Goal: Task Accomplishment & Management: Manage account settings

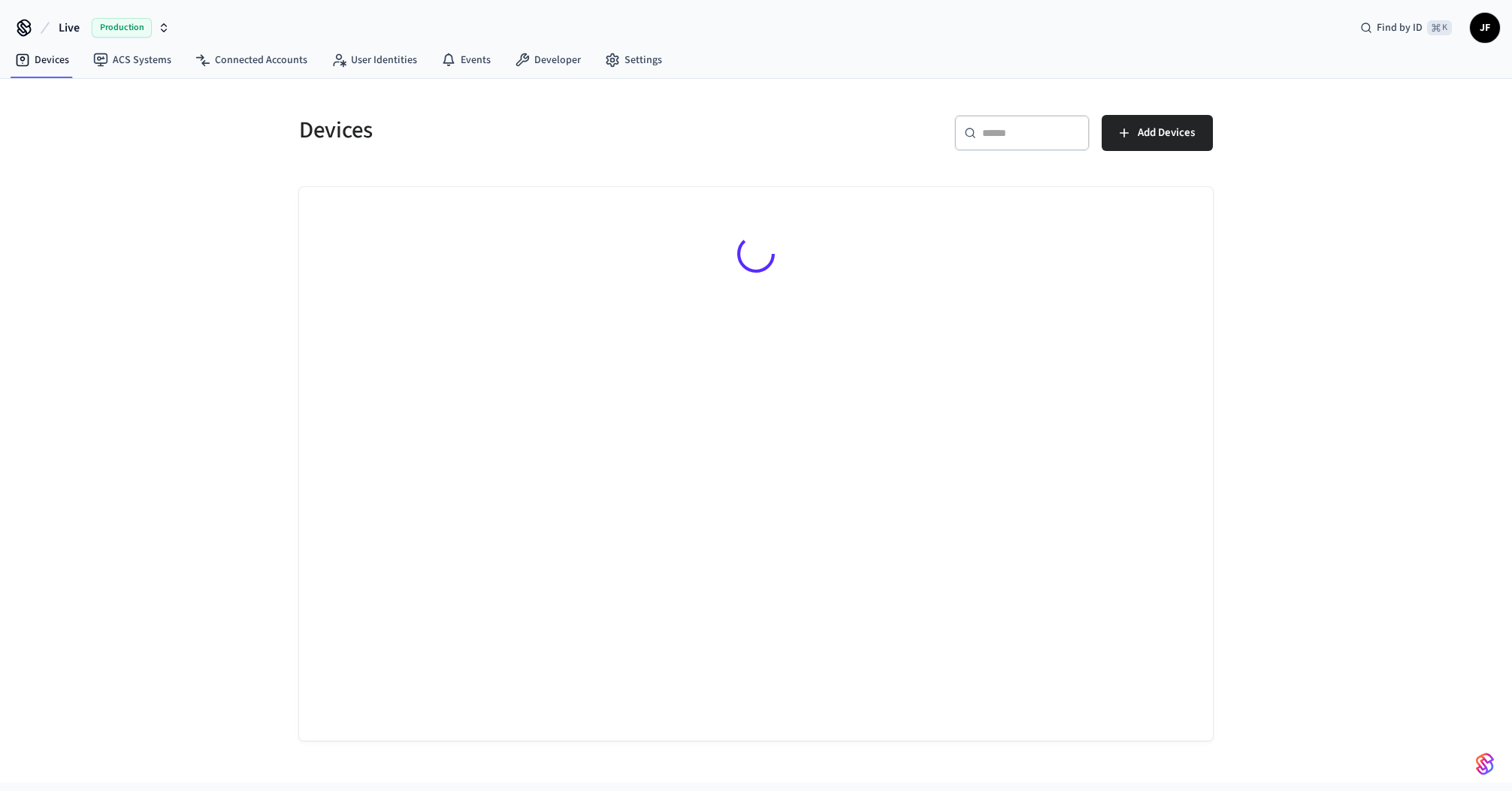
click at [89, 26] on button "Live Production" at bounding box center [114, 27] width 120 height 31
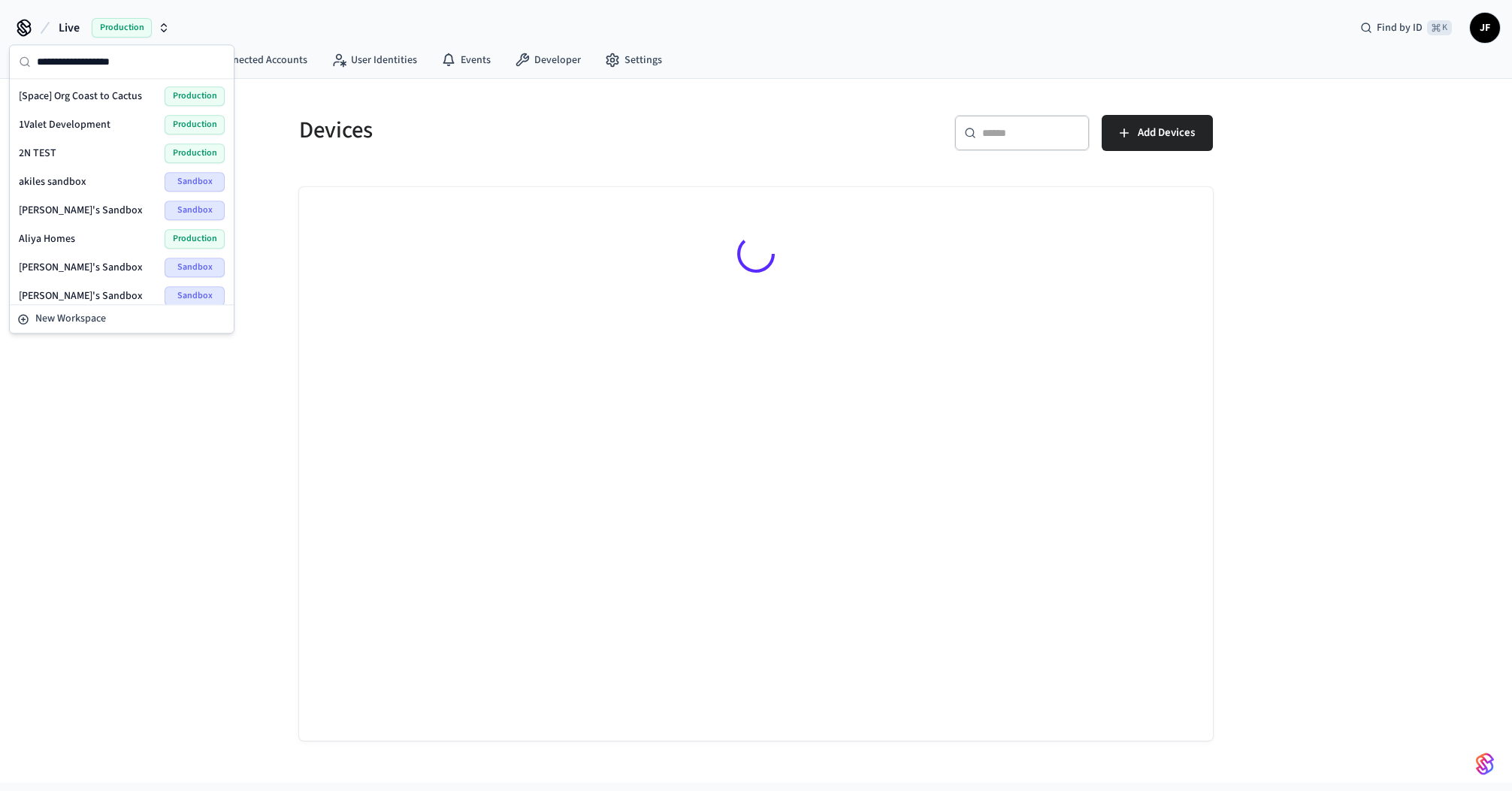
type input "*"
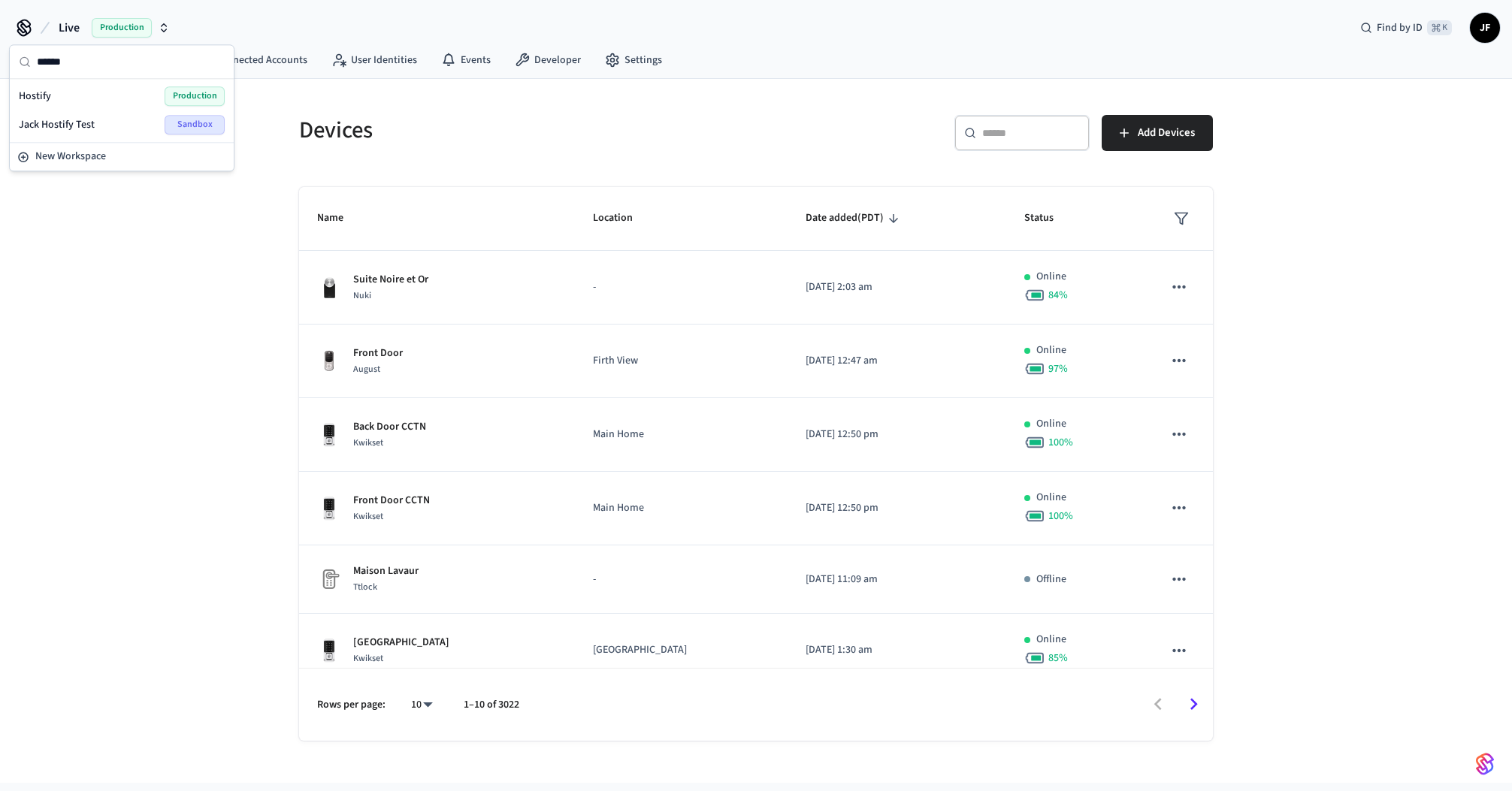
type input "******"
click at [85, 96] on div "Hostify Production" at bounding box center [122, 96] width 206 height 20
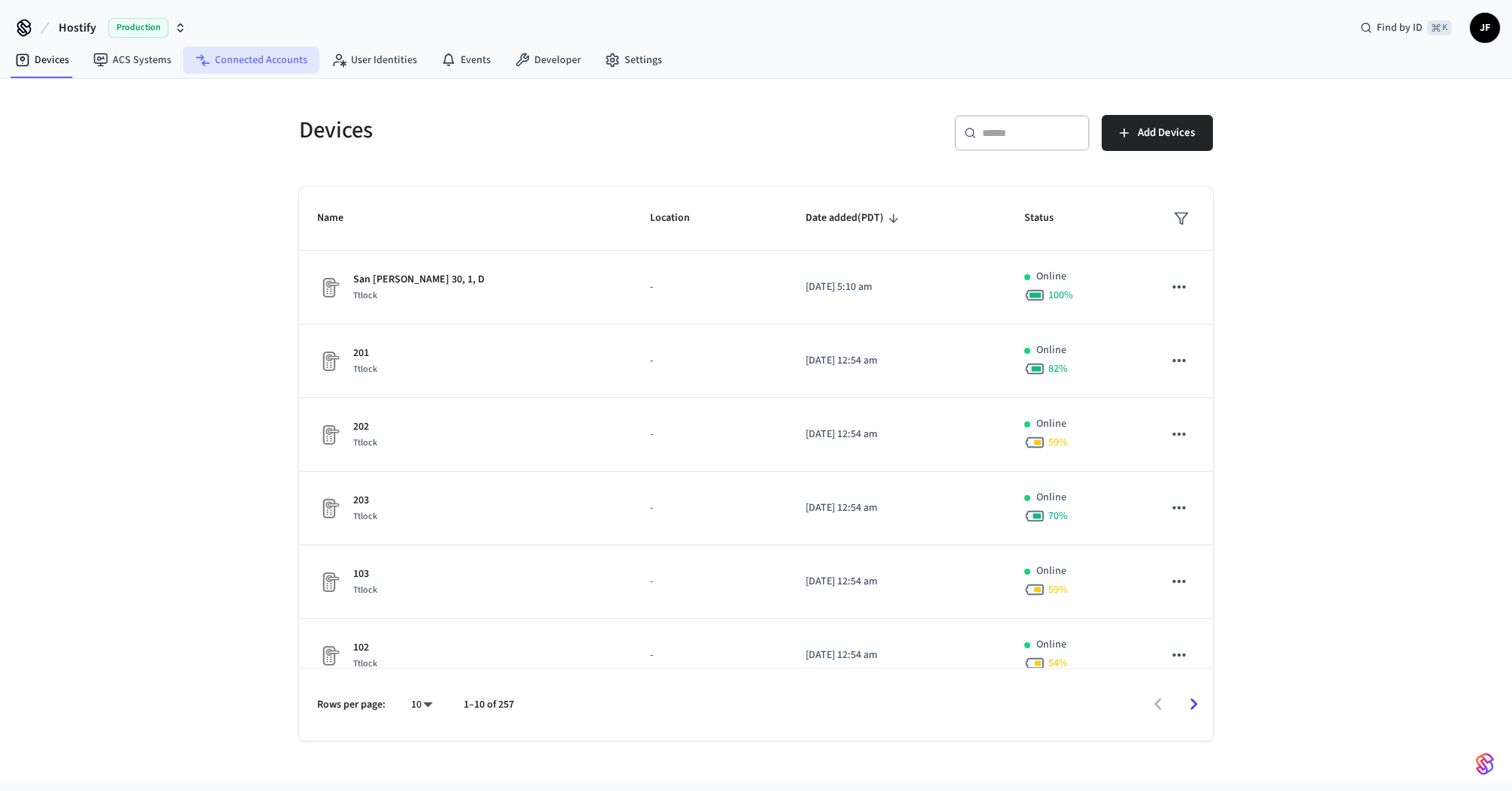
click at [242, 56] on link "Connected Accounts" at bounding box center [251, 60] width 136 height 27
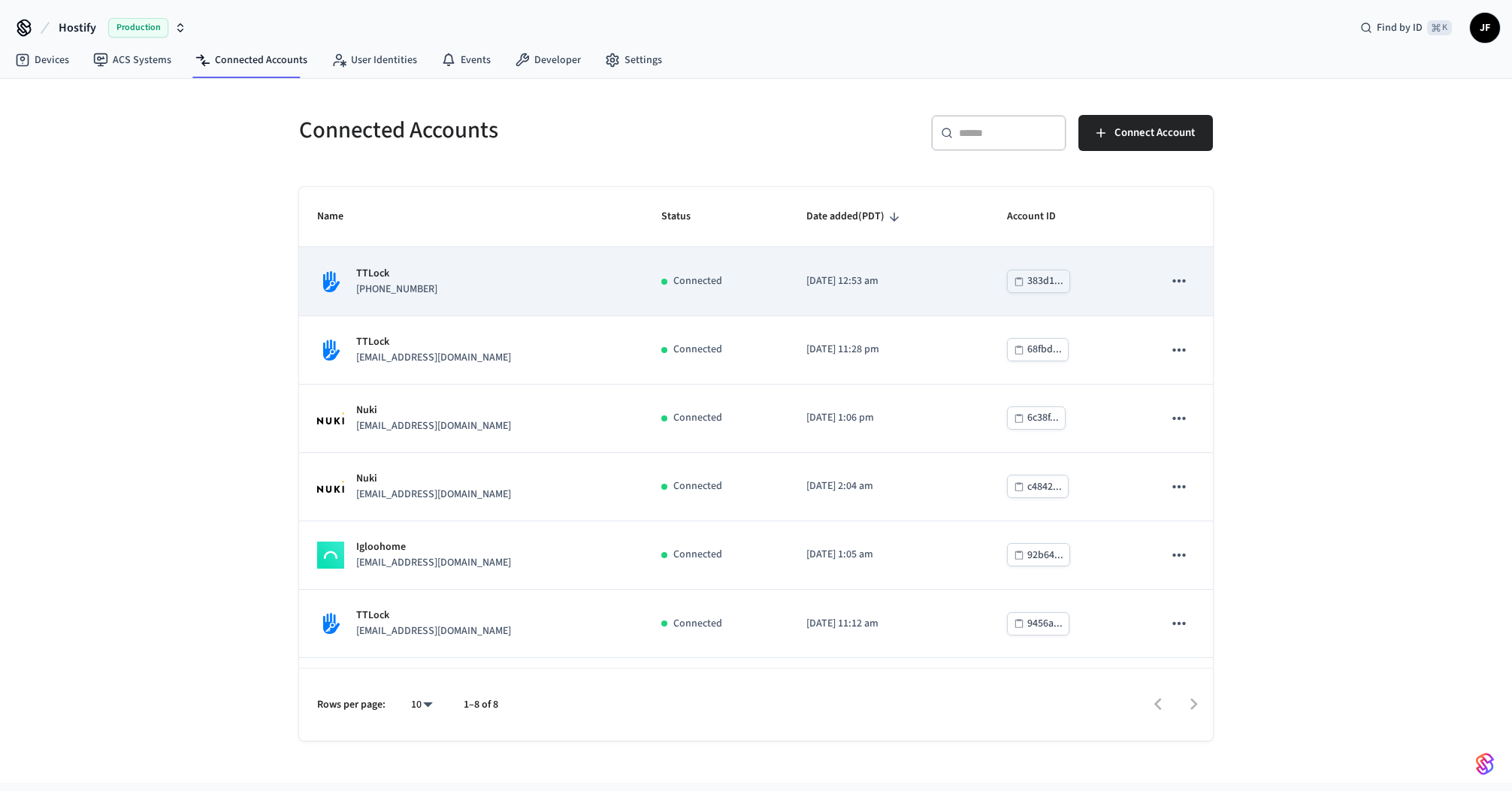
click at [535, 289] on div "TTLock [PHONE_NUMBER]" at bounding box center [471, 281] width 308 height 31
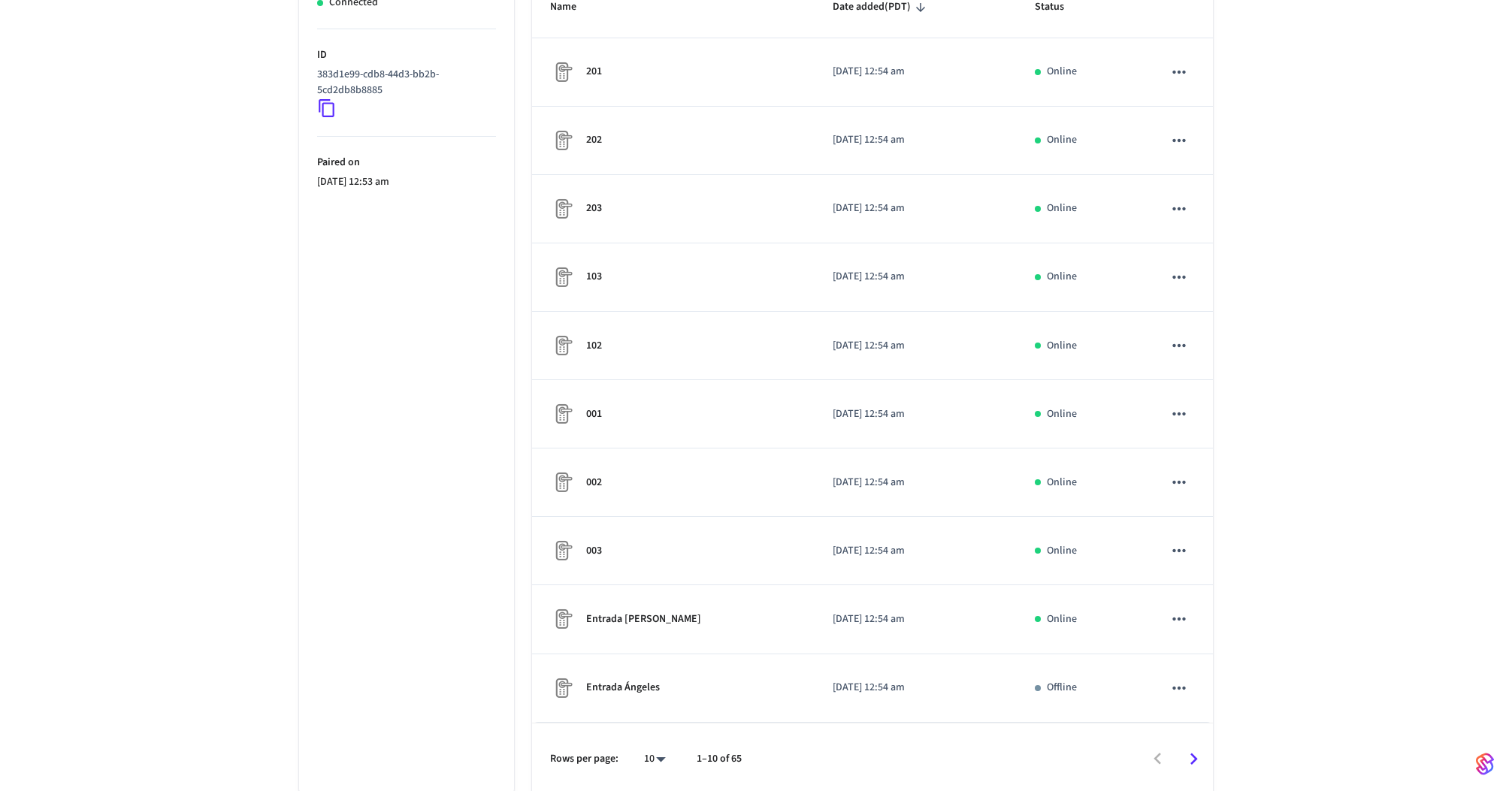
scroll to position [261, 0]
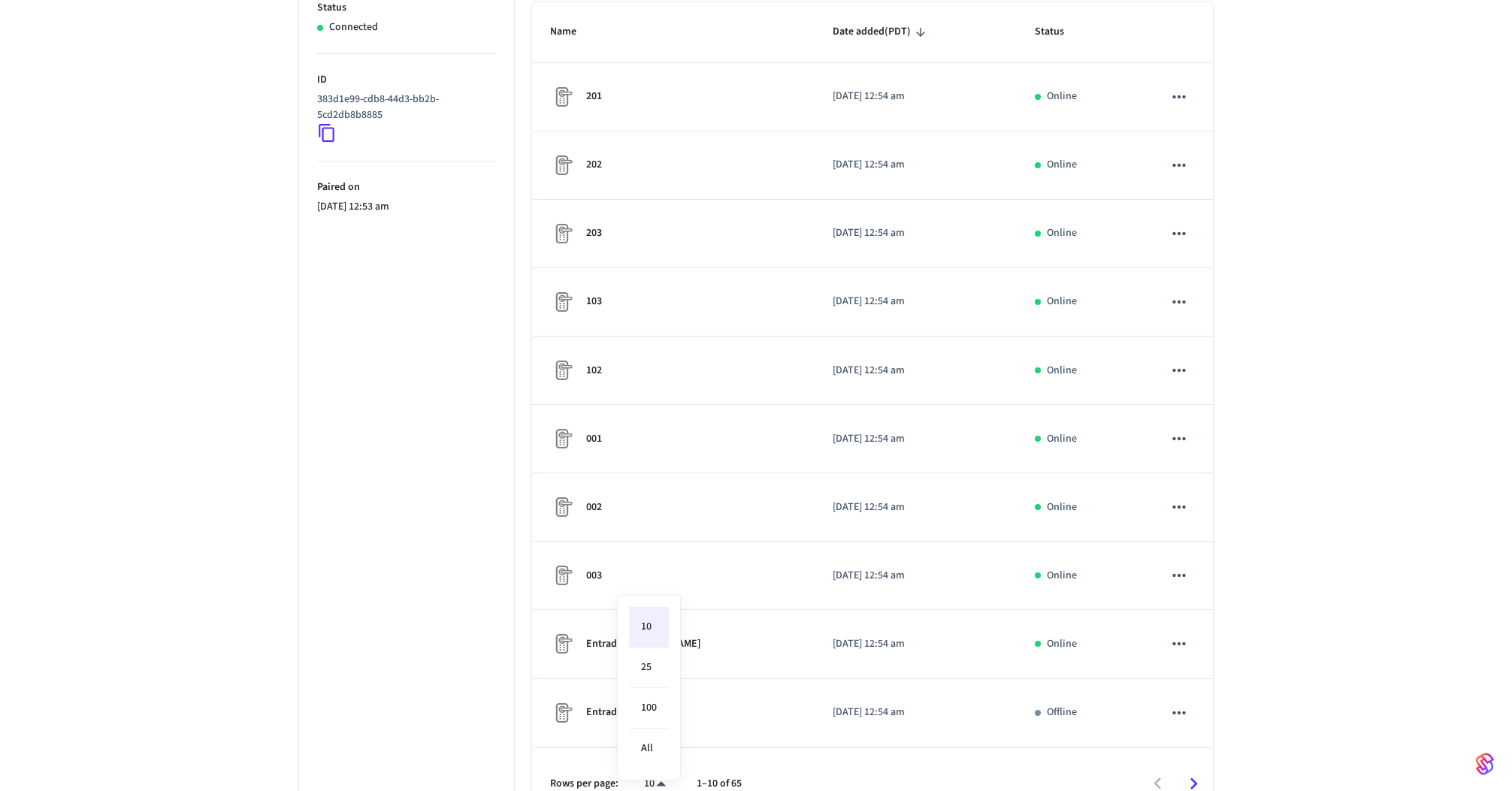
click at [663, 775] on body "Hostify Production Find by ID ⌘ K JF Devices ACS Systems Connected Accounts Use…" at bounding box center [756, 300] width 1512 height 1131
click at [660, 742] on li "All" at bounding box center [649, 749] width 40 height 40
type input "**"
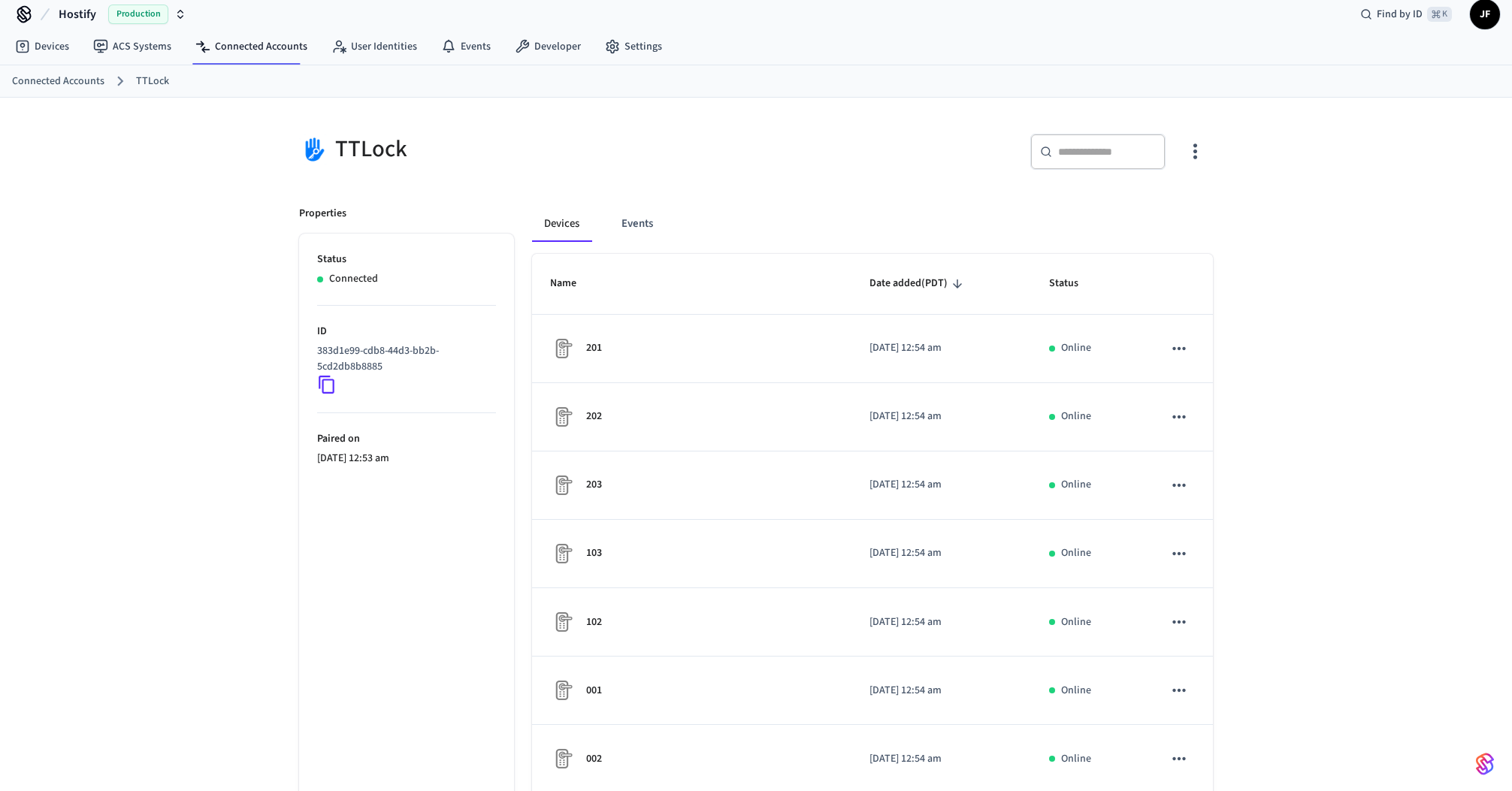
scroll to position [0, 0]
